Goal: Navigation & Orientation: Understand site structure

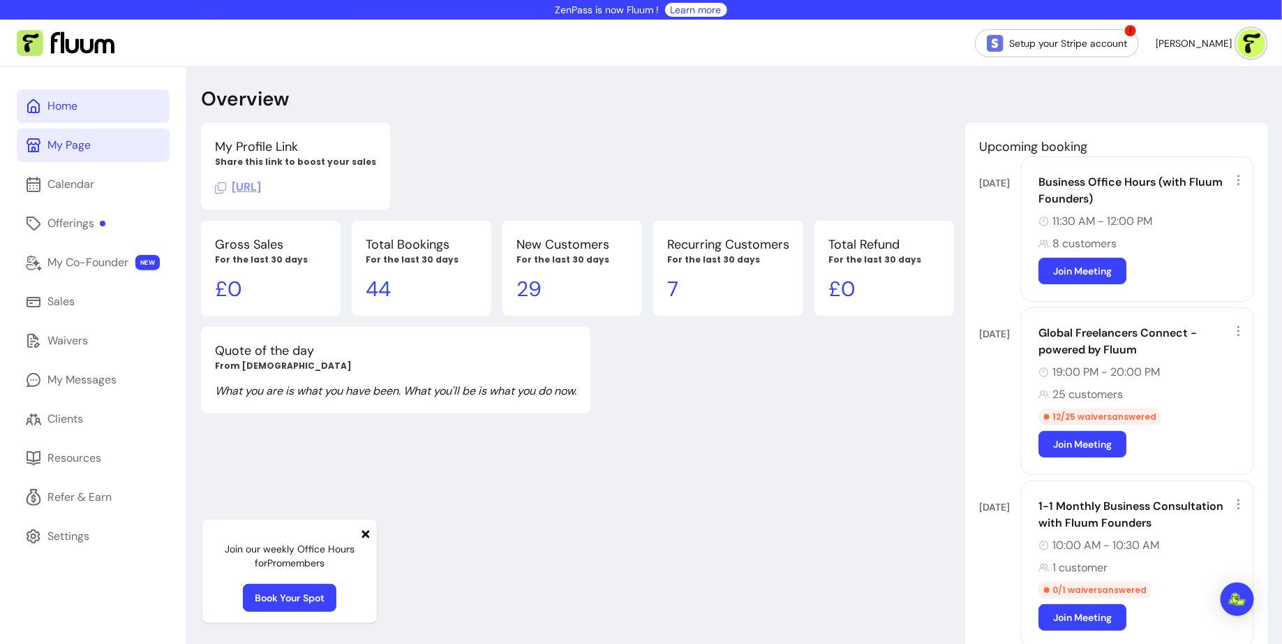
click at [84, 149] on div "My Page" at bounding box center [68, 145] width 43 height 17
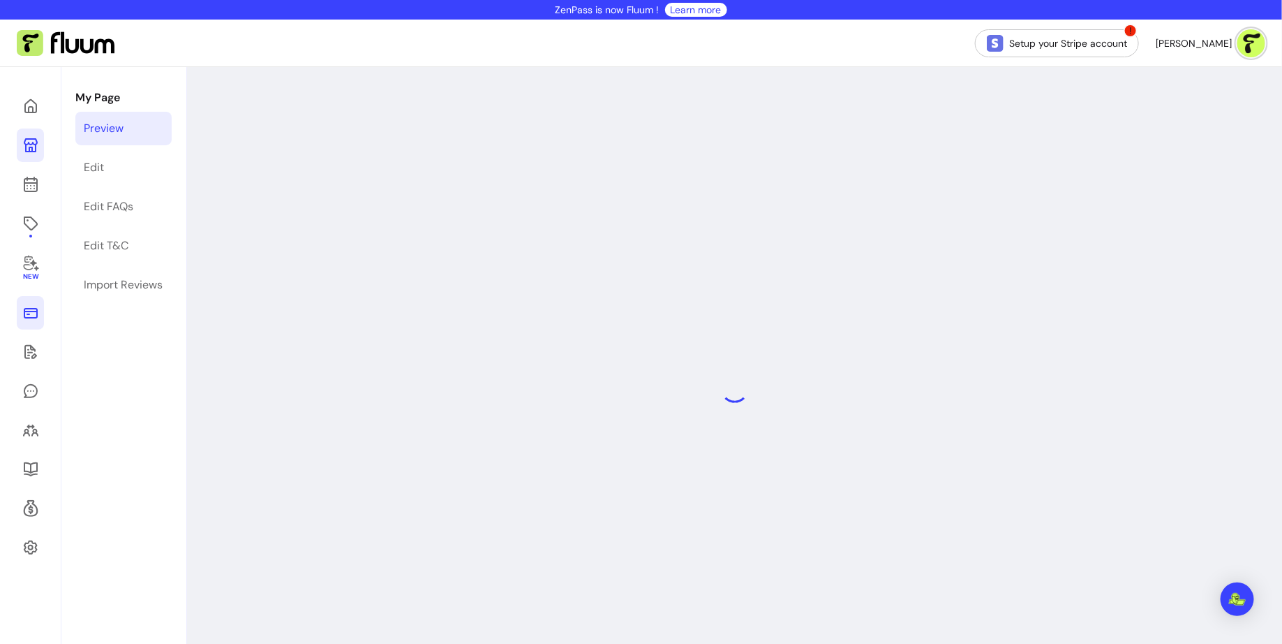
click at [25, 311] on icon at bounding box center [30, 312] width 17 height 17
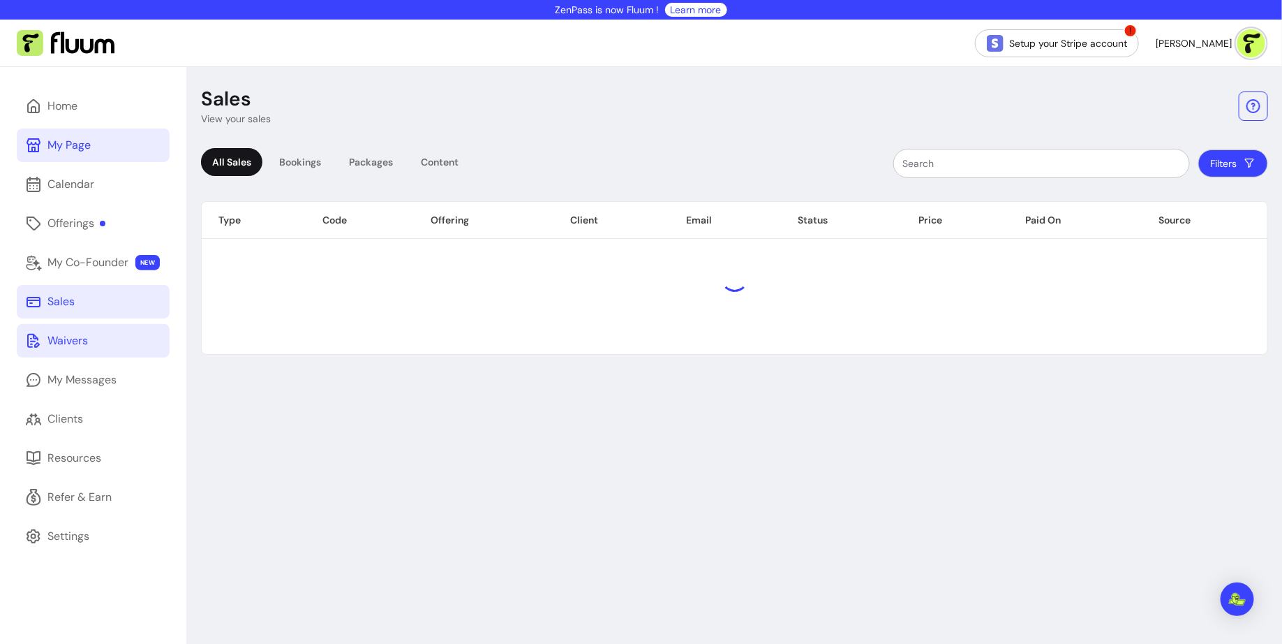
click at [71, 339] on div "Waivers" at bounding box center [67, 340] width 40 height 17
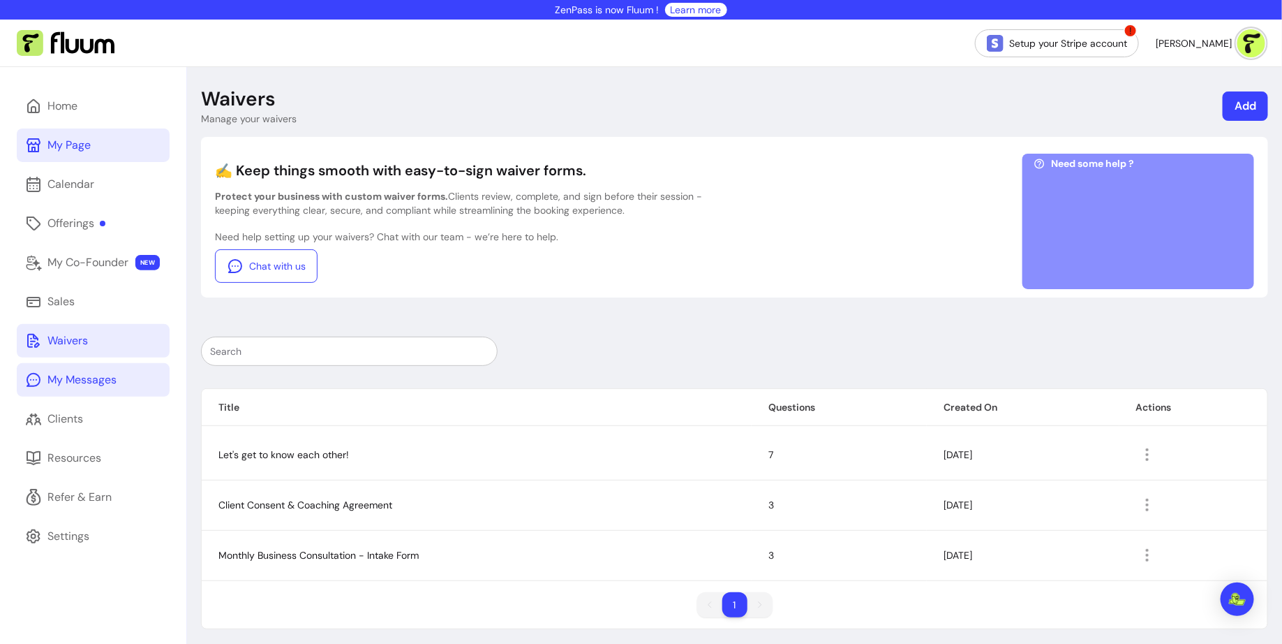
click at [88, 378] on div "My Messages" at bounding box center [81, 379] width 69 height 17
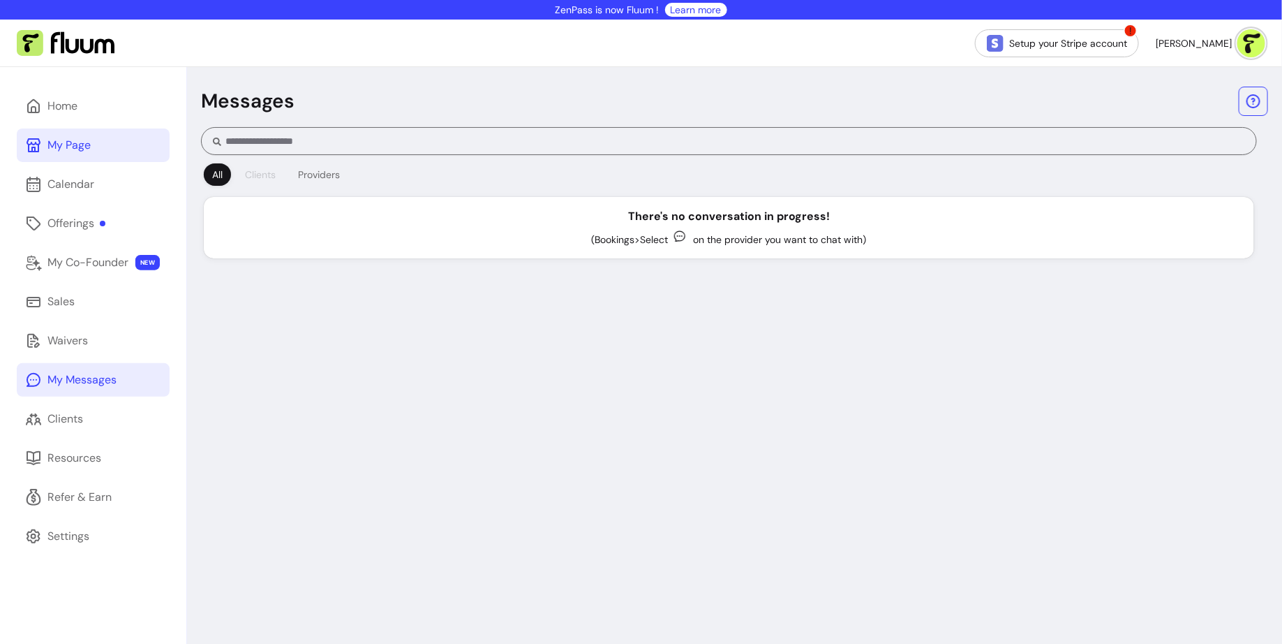
click at [263, 172] on div "Clients" at bounding box center [260, 175] width 31 height 14
click at [313, 168] on div "Providers" at bounding box center [319, 175] width 42 height 14
click at [216, 175] on div "All" at bounding box center [217, 175] width 10 height 14
click at [100, 410] on link "Clients" at bounding box center [93, 419] width 153 height 34
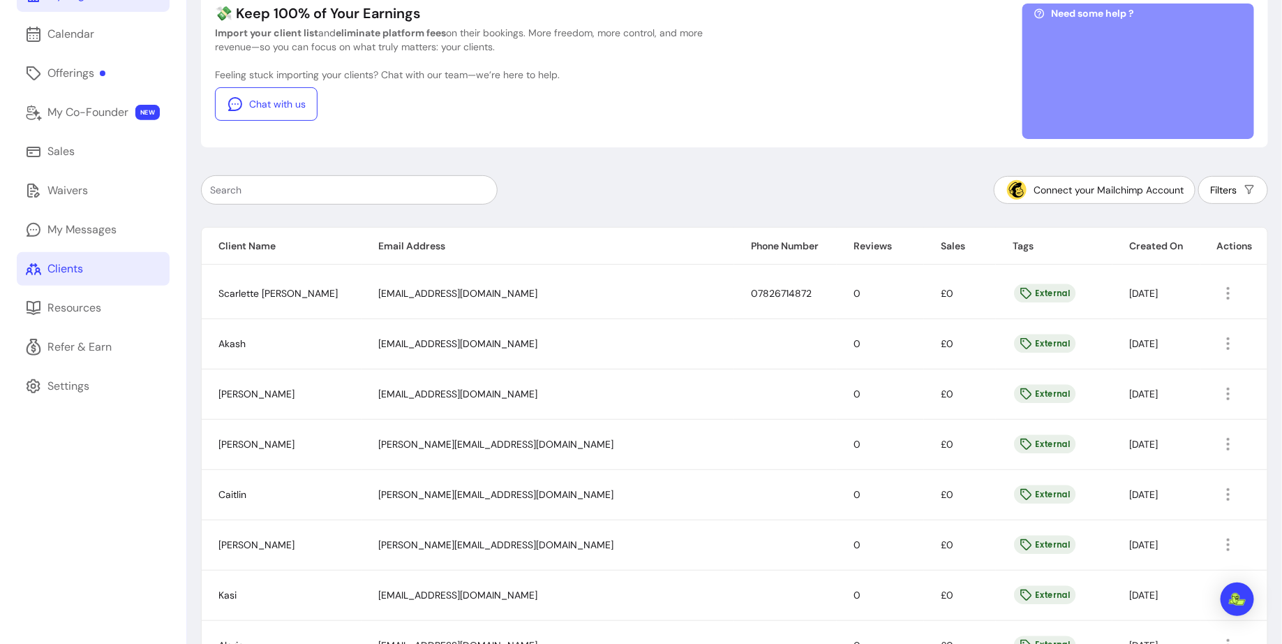
scroll to position [154, 0]
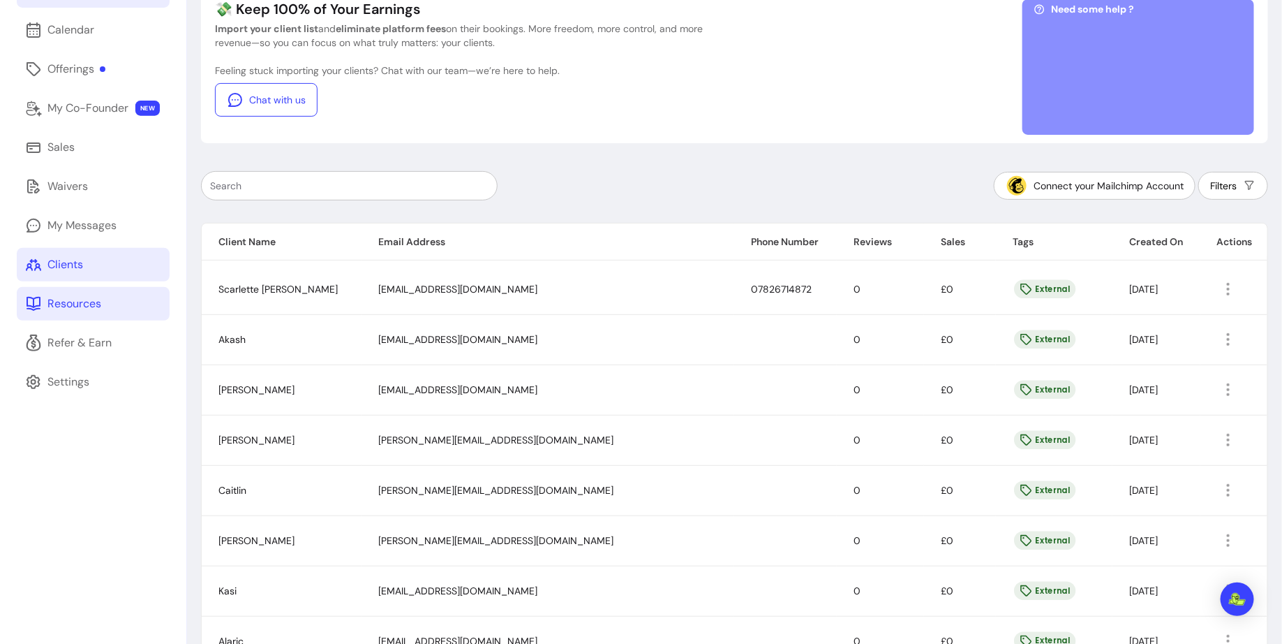
click at [105, 304] on link "Resources" at bounding box center [93, 304] width 153 height 34
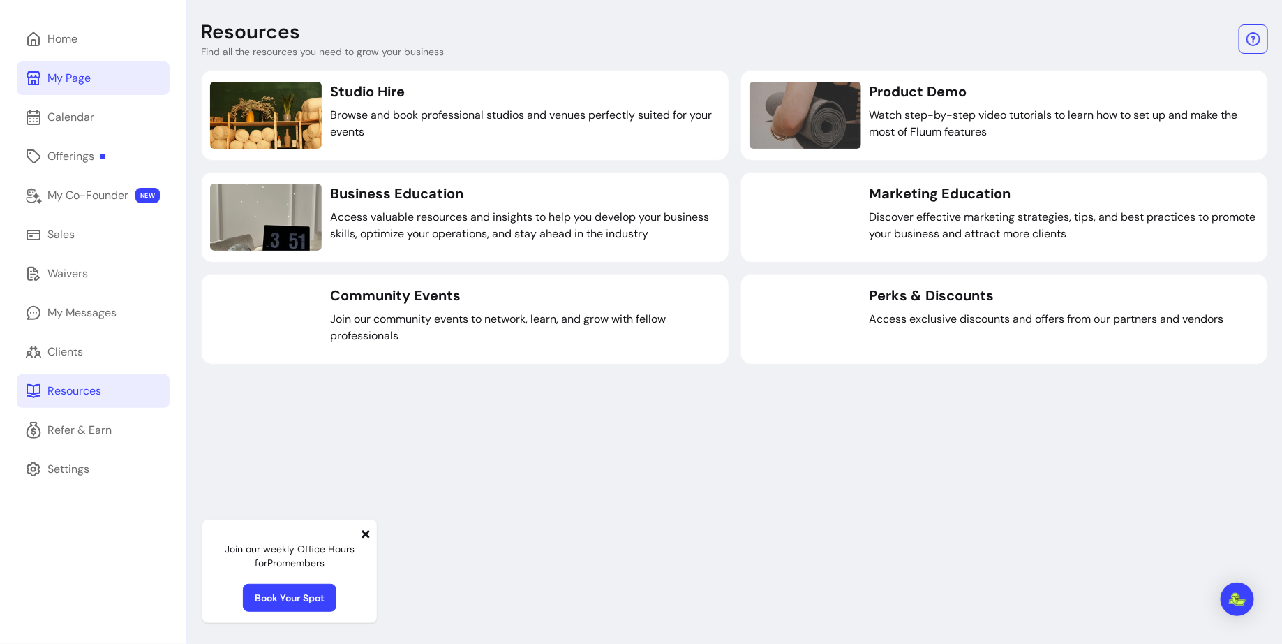
scroll to position [67, 0]
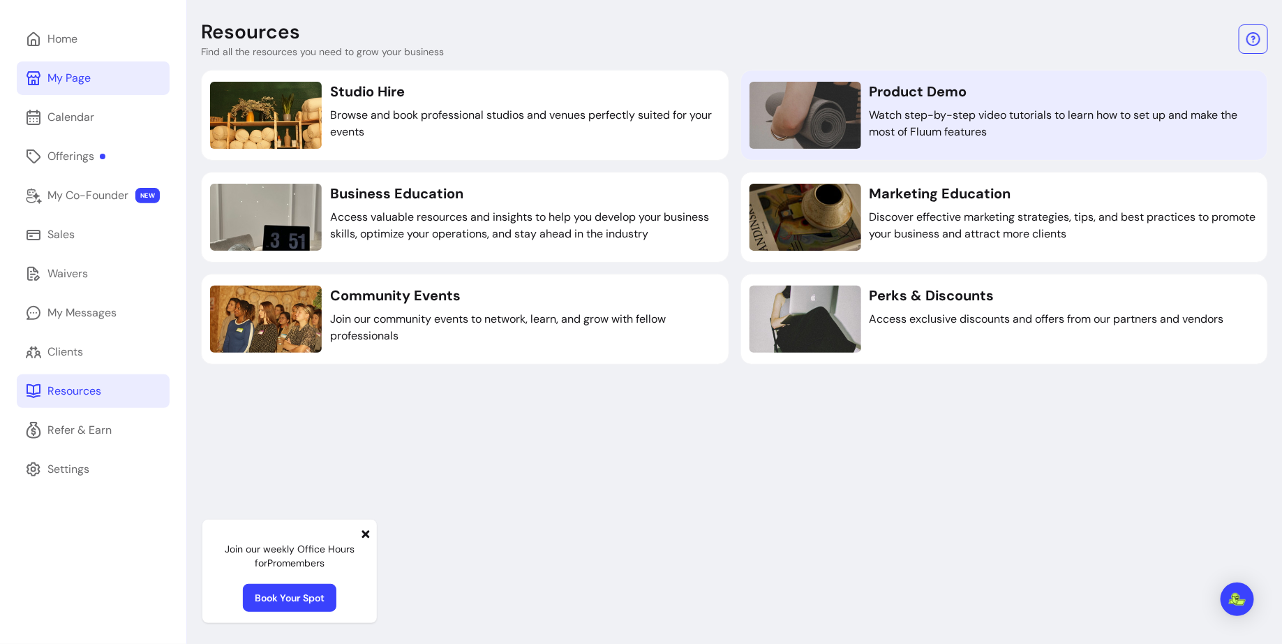
click at [920, 78] on link "Product Demo Watch step-by-step video tutorials to learn how to set up and make…" at bounding box center [1005, 115] width 528 height 91
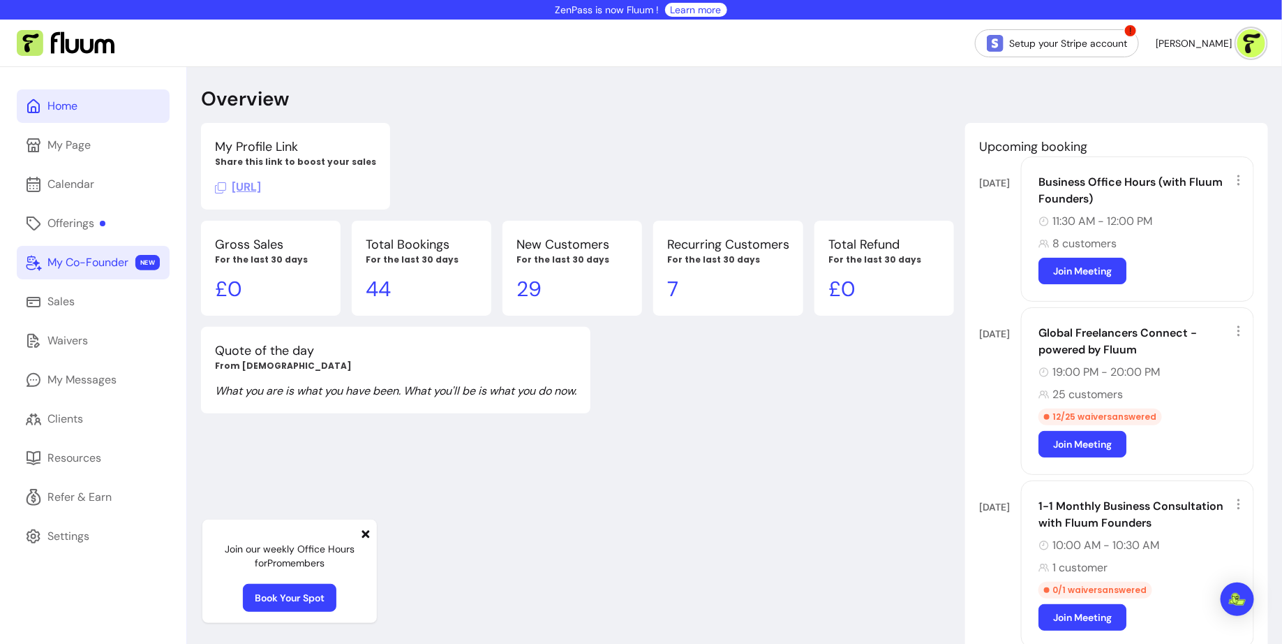
click at [98, 252] on link "My Co-Founder NEW" at bounding box center [93, 263] width 153 height 34
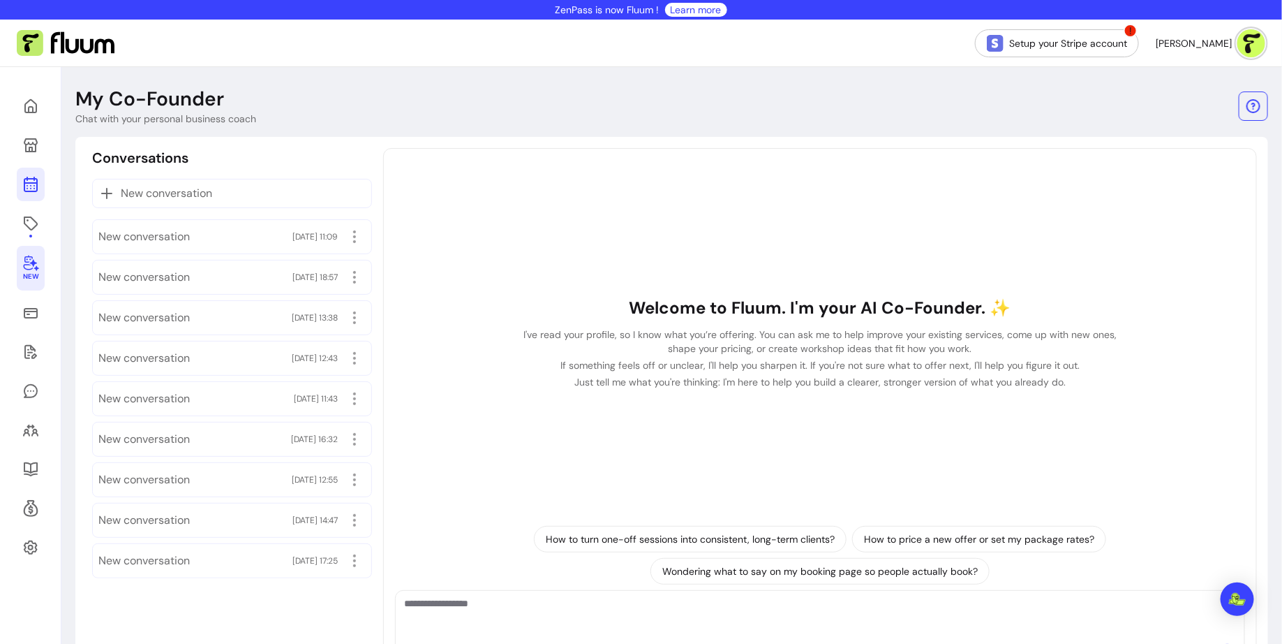
click at [33, 185] on icon at bounding box center [30, 184] width 17 height 17
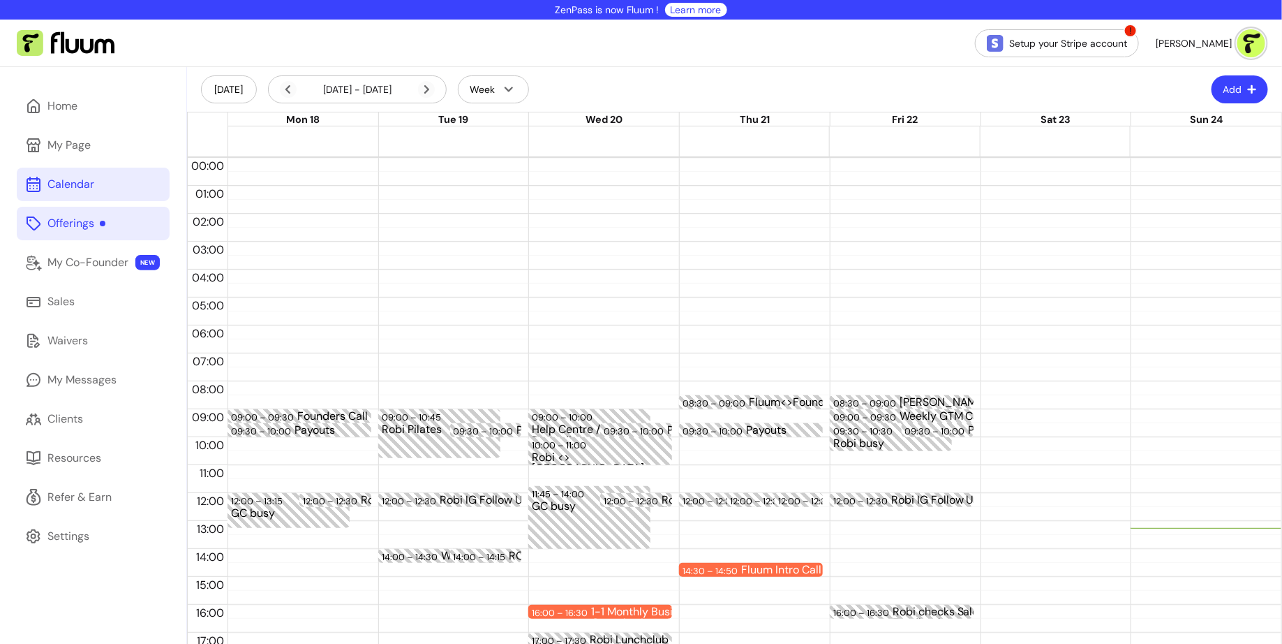
click at [108, 213] on link "Offerings" at bounding box center [93, 224] width 153 height 34
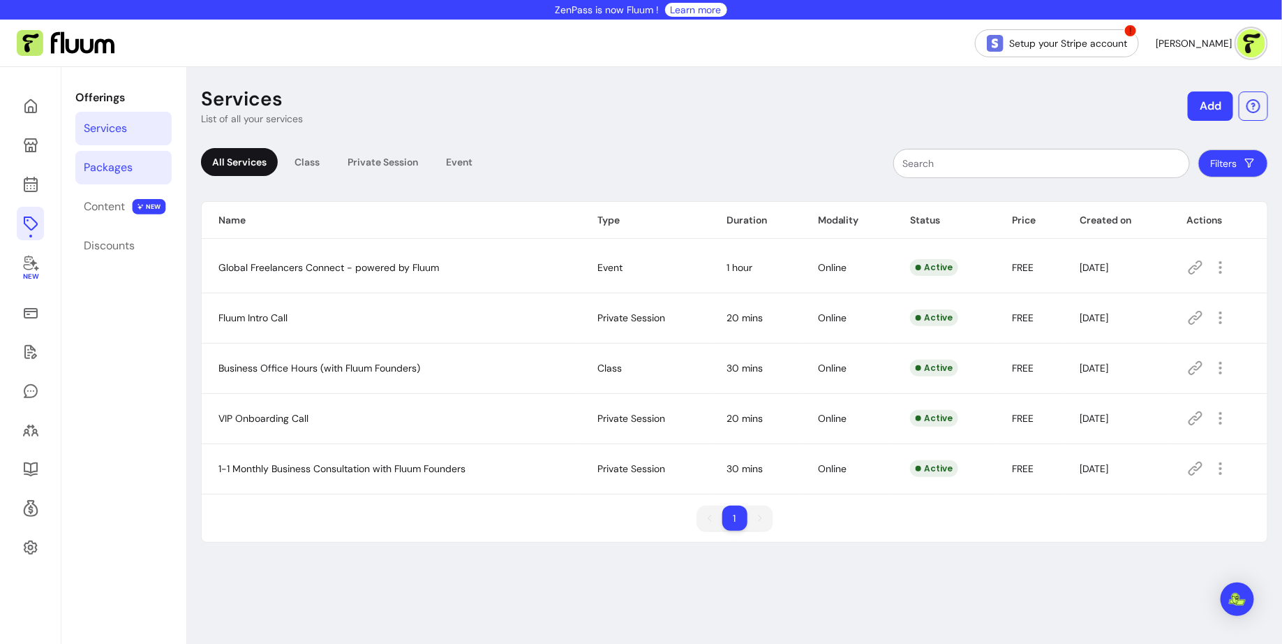
click at [103, 172] on div "Packages" at bounding box center [108, 167] width 49 height 17
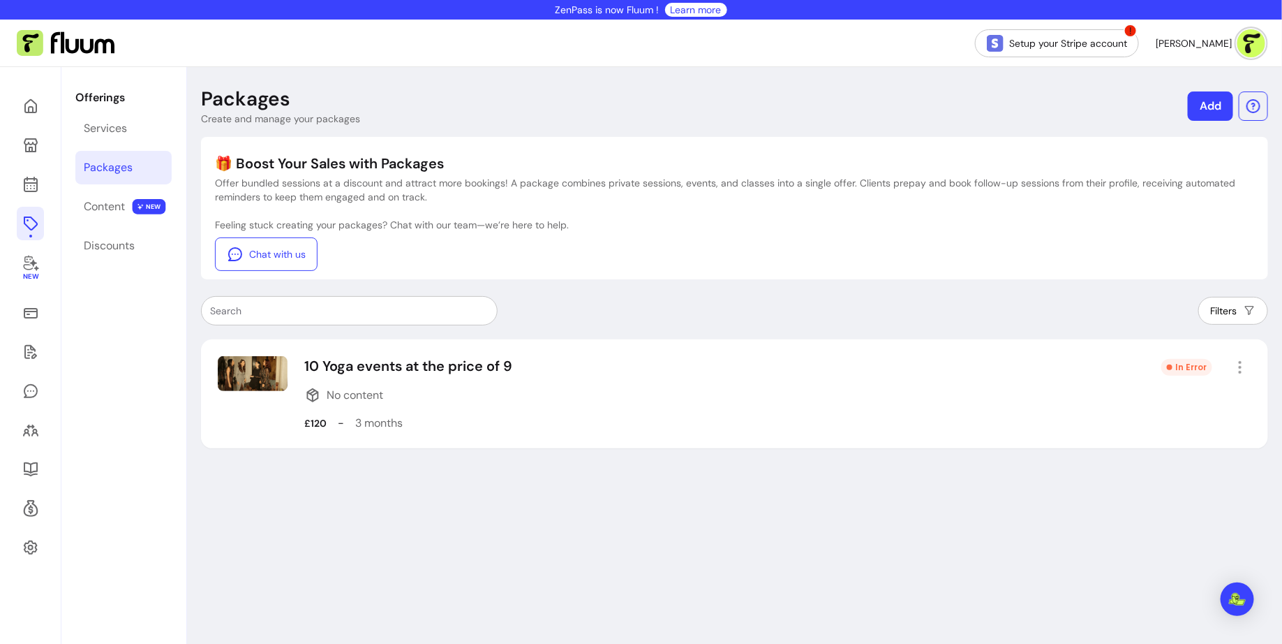
click at [125, 169] on div "Packages" at bounding box center [108, 167] width 49 height 17
click at [108, 209] on div "Content" at bounding box center [104, 206] width 41 height 17
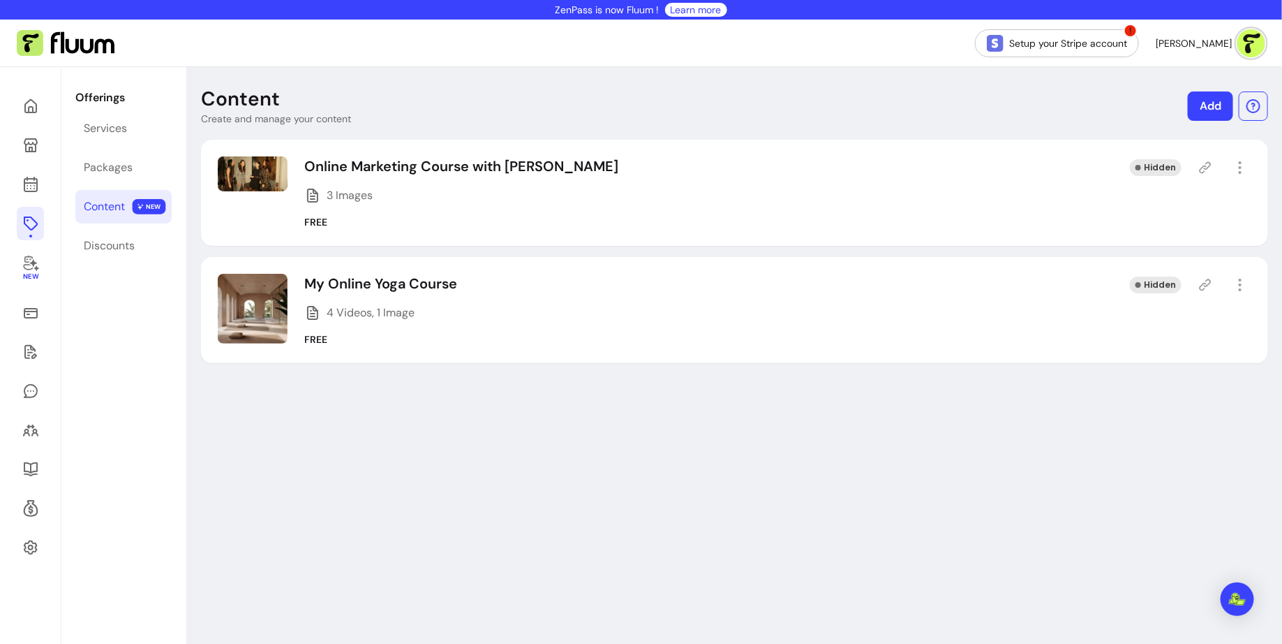
click at [393, 283] on p "My Online Yoga Course" at bounding box center [380, 284] width 153 height 20
click at [1245, 285] on icon "button" at bounding box center [1240, 284] width 17 height 17
click at [1205, 288] on icon at bounding box center [1206, 285] width 14 height 14
click at [1160, 283] on div "Hidden" at bounding box center [1156, 284] width 52 height 17
click at [340, 169] on p "Online Marketing Course with Robi" at bounding box center [461, 166] width 314 height 20
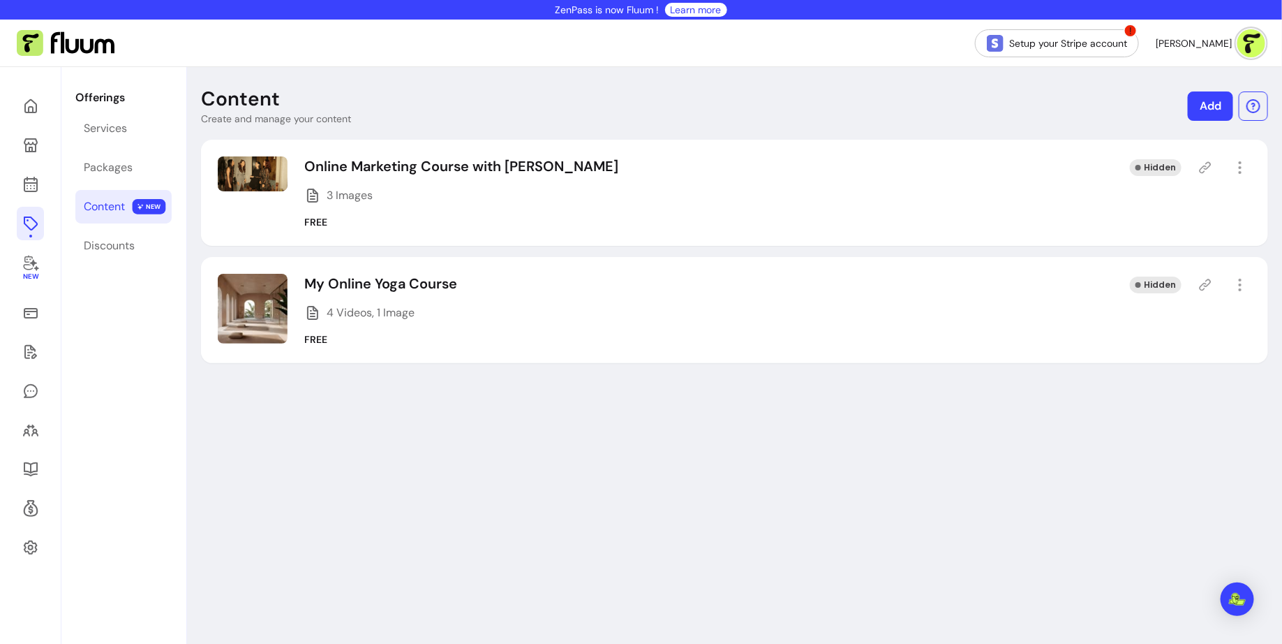
click at [318, 191] on icon at bounding box center [312, 195] width 17 height 17
click at [258, 173] on img at bounding box center [253, 173] width 70 height 35
click at [1240, 286] on icon "button" at bounding box center [1240, 284] width 17 height 17
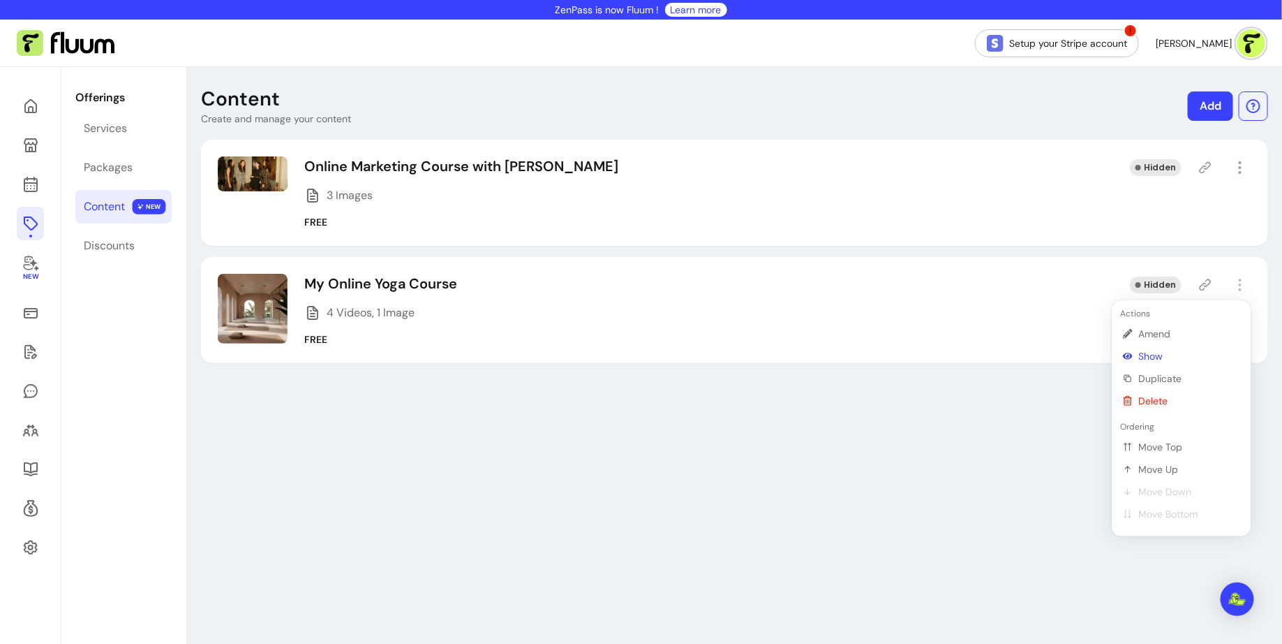
click at [1157, 357] on span "Show" at bounding box center [1190, 356] width 102 height 14
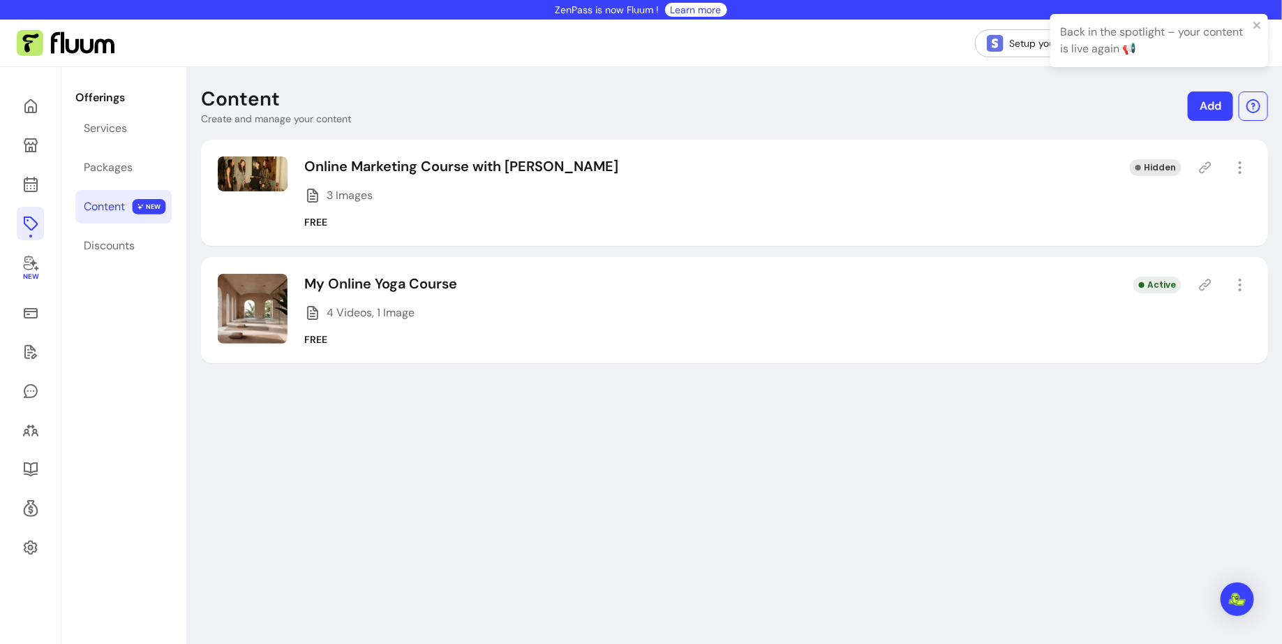
click at [1206, 285] on icon at bounding box center [1206, 285] width 14 height 14
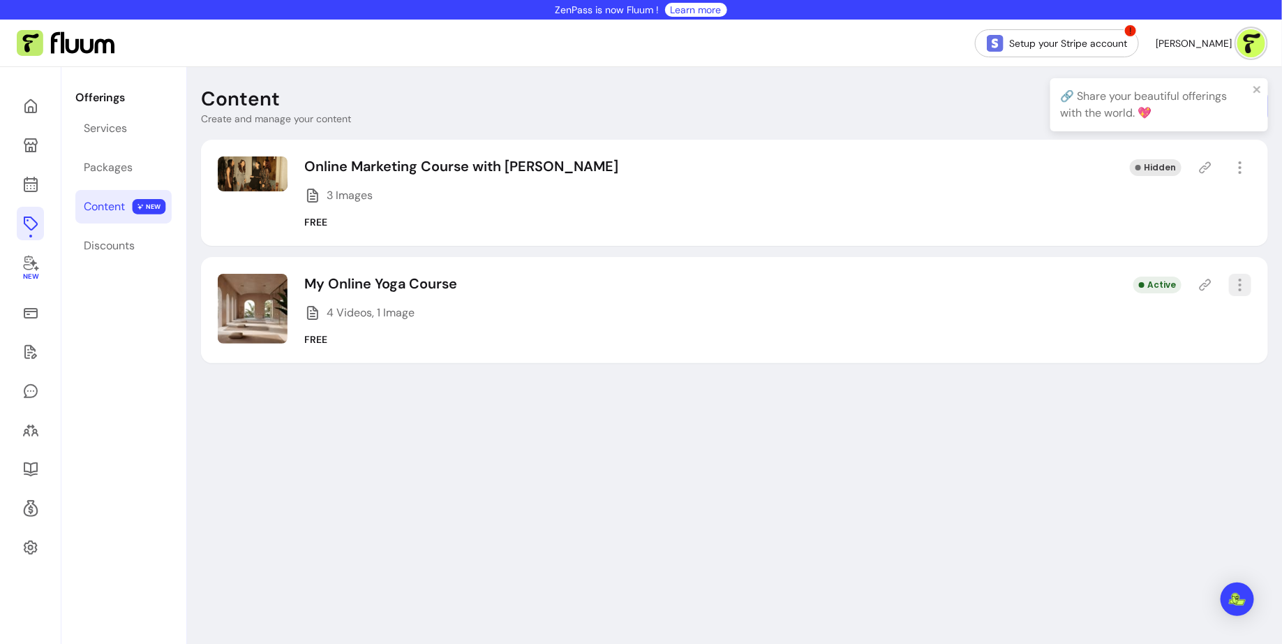
click at [1241, 276] on icon "button" at bounding box center [1240, 284] width 17 height 17
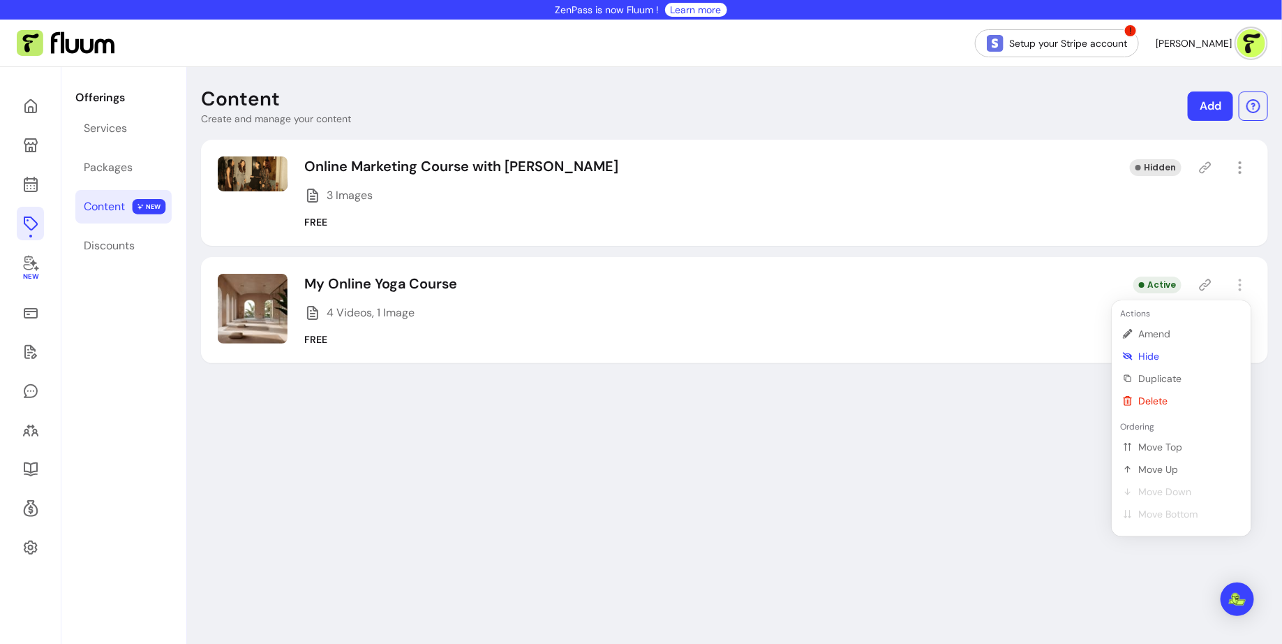
click at [1162, 354] on span "Hide" at bounding box center [1190, 356] width 102 height 14
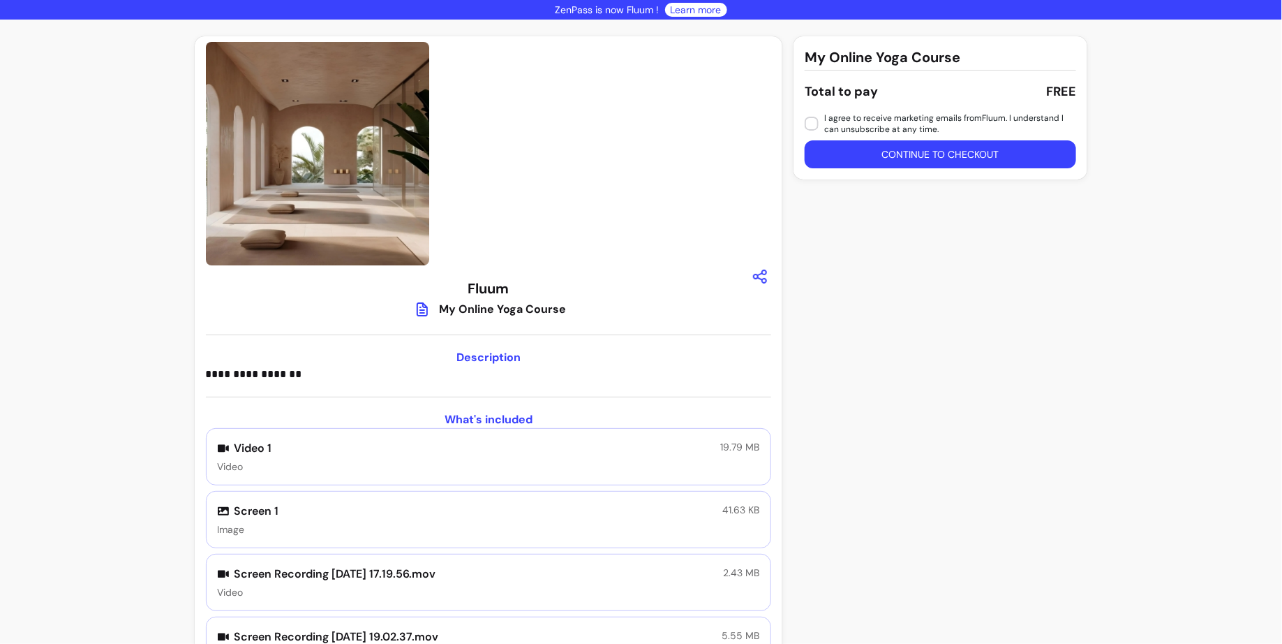
scroll to position [126, 0]
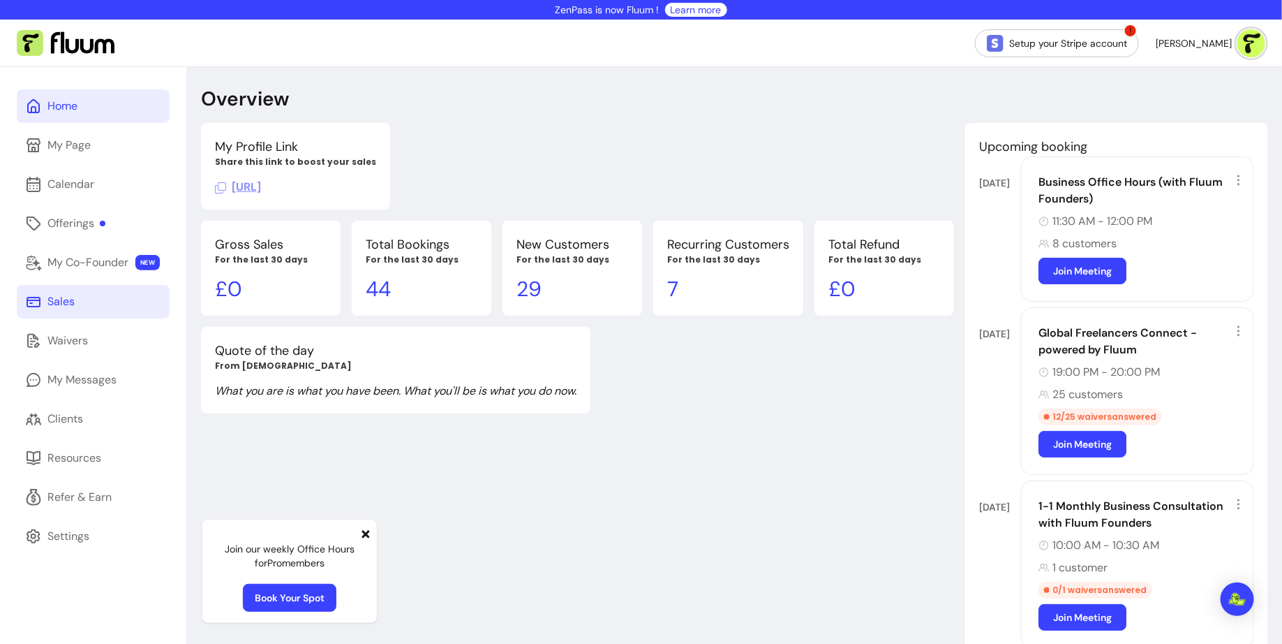
click at [87, 298] on link "Sales" at bounding box center [93, 302] width 153 height 34
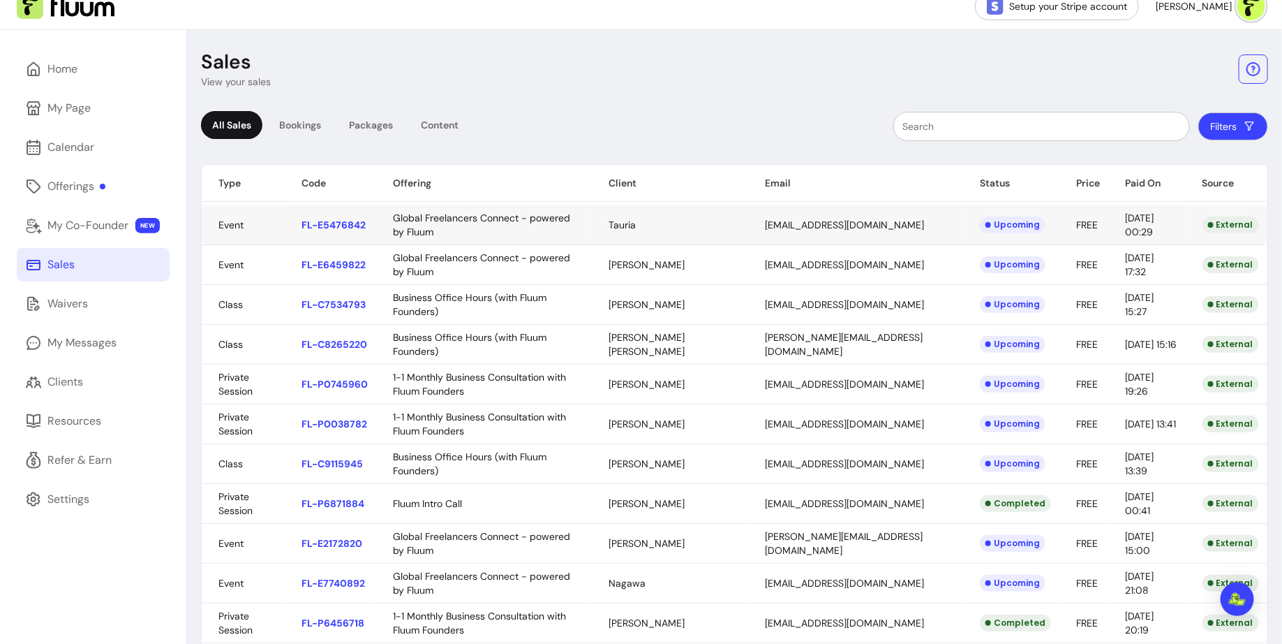
scroll to position [43, 0]
